Goal: Information Seeking & Learning: Learn about a topic

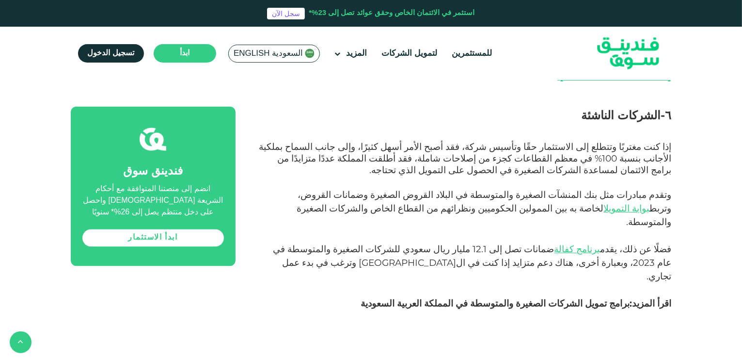
scroll to position [1746, 0]
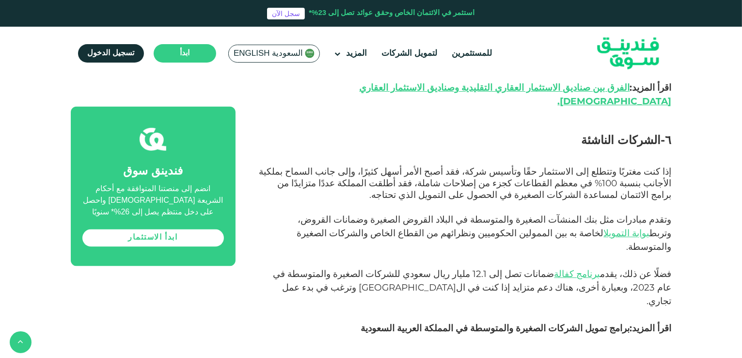
click at [520, 323] on span "برامج تمويل الشركات الصغيرة والمتوسطة في المملكة العربية السعودية" at bounding box center [495, 328] width 269 height 11
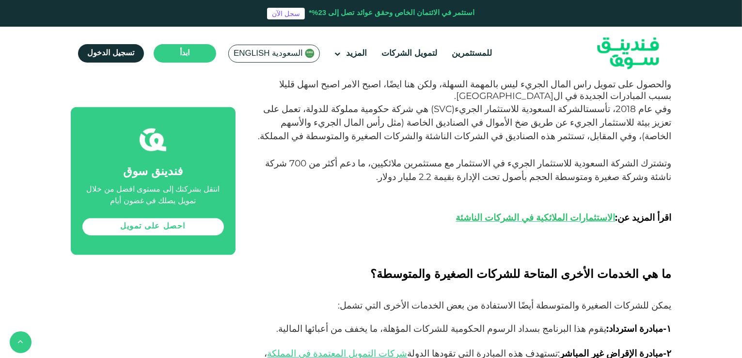
scroll to position [1794, 0]
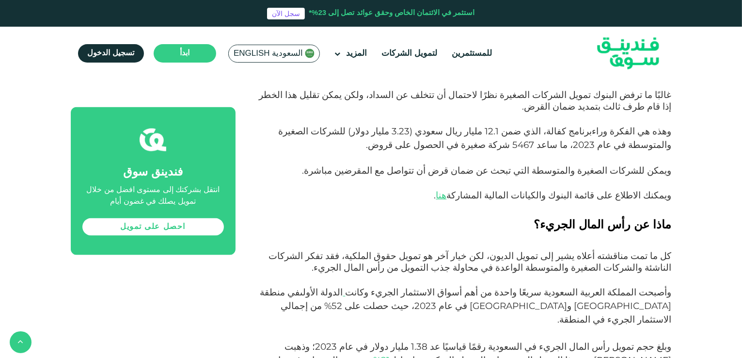
scroll to position [1455, 0]
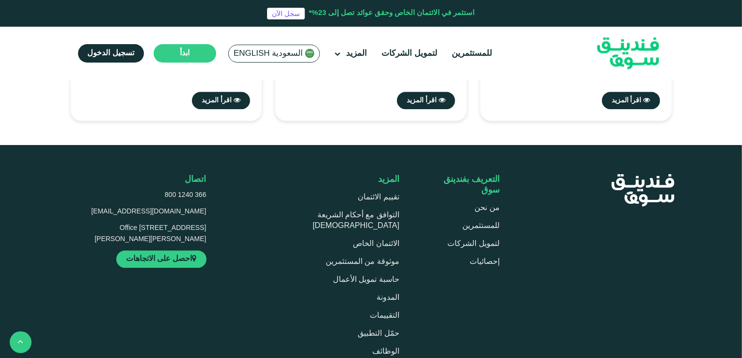
scroll to position [2509, 0]
